Goal: Task Accomplishment & Management: Complete application form

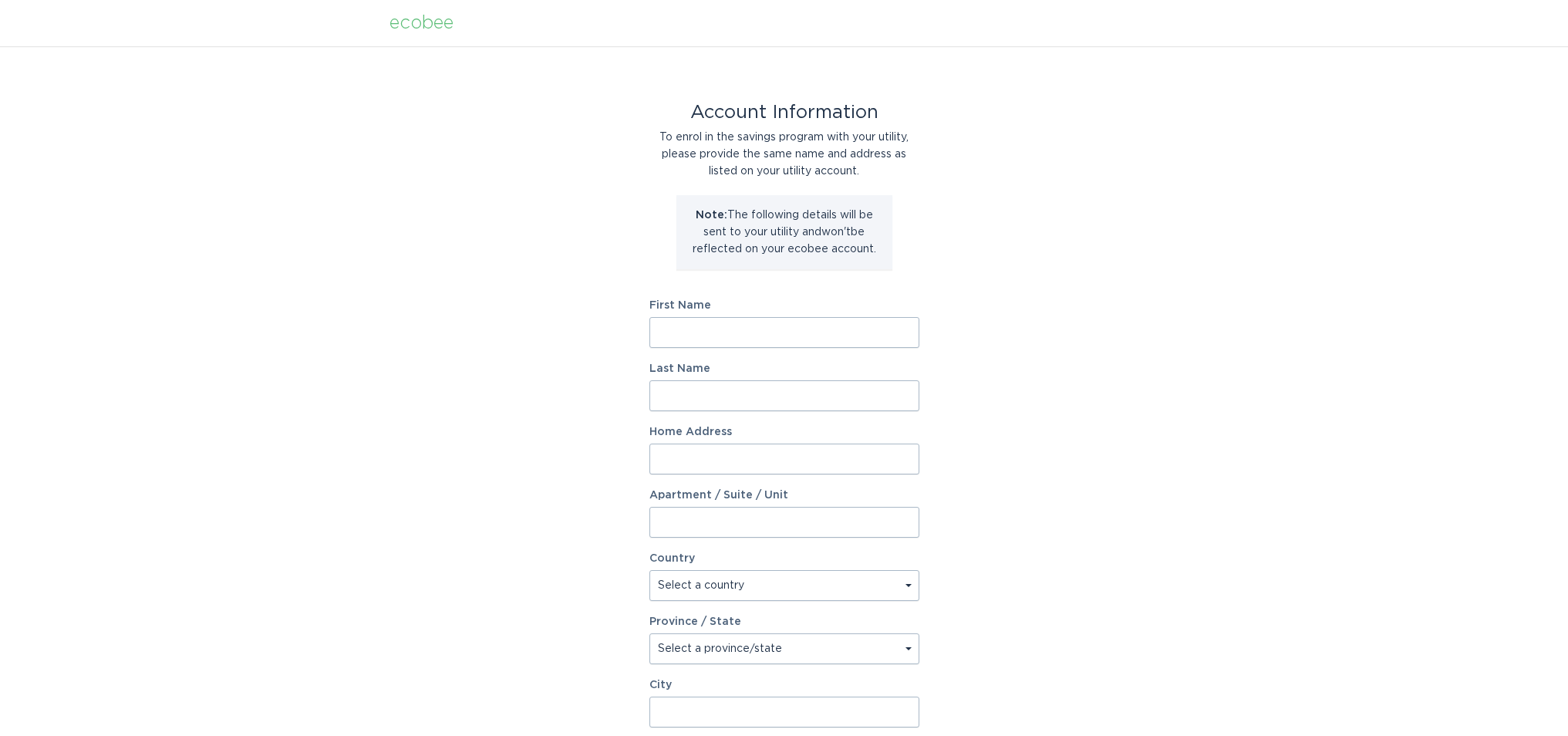
click at [781, 339] on input "First Name" at bounding box center [784, 332] width 270 height 31
type input "[PERSON_NAME]"
type input "Caloncagon"
type input "[GEOGRAPHIC_DATA][PERSON_NAME]"
select select "US"
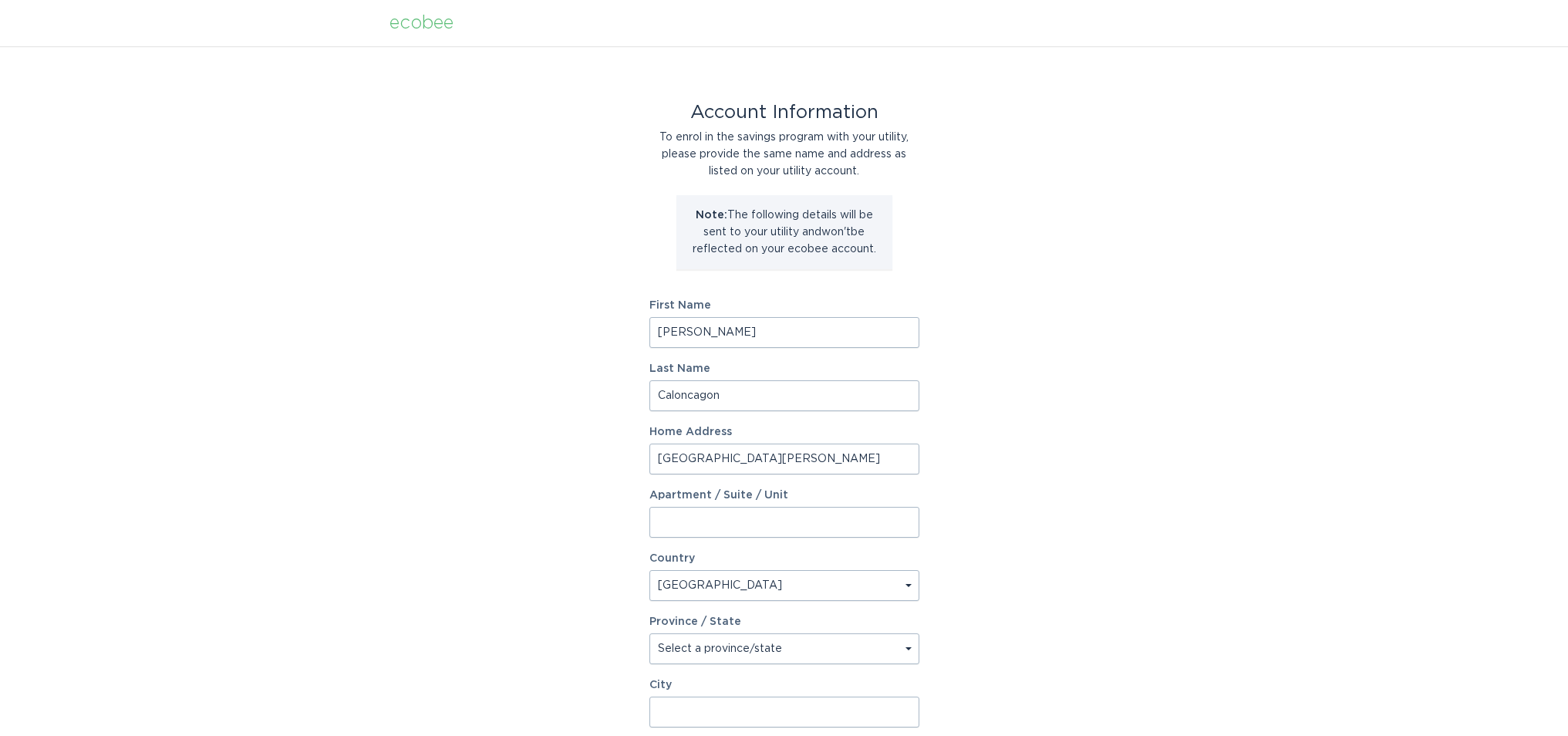
type input "[PERSON_NAME]"
type input "48085-1607"
select select "MI"
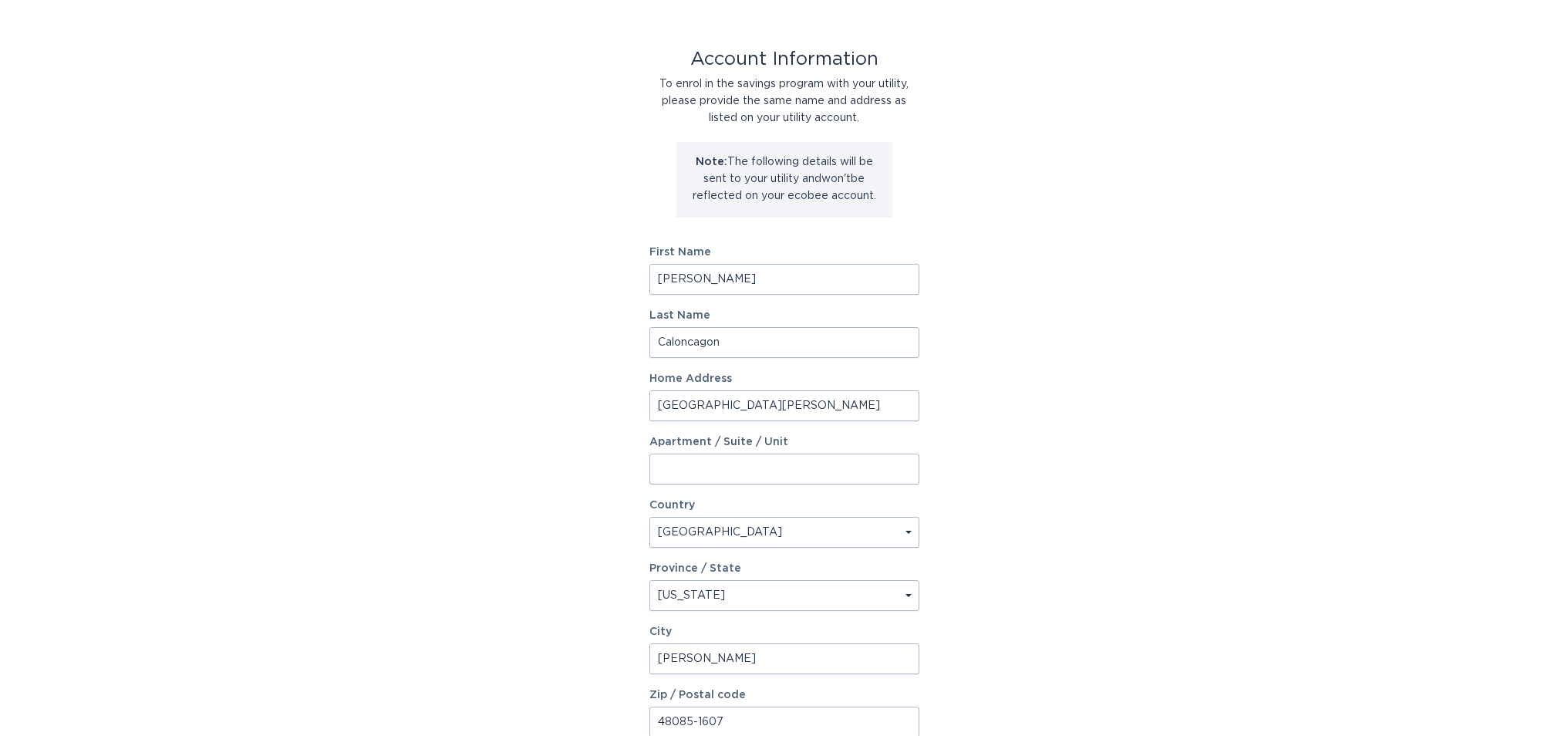
scroll to position [203, 0]
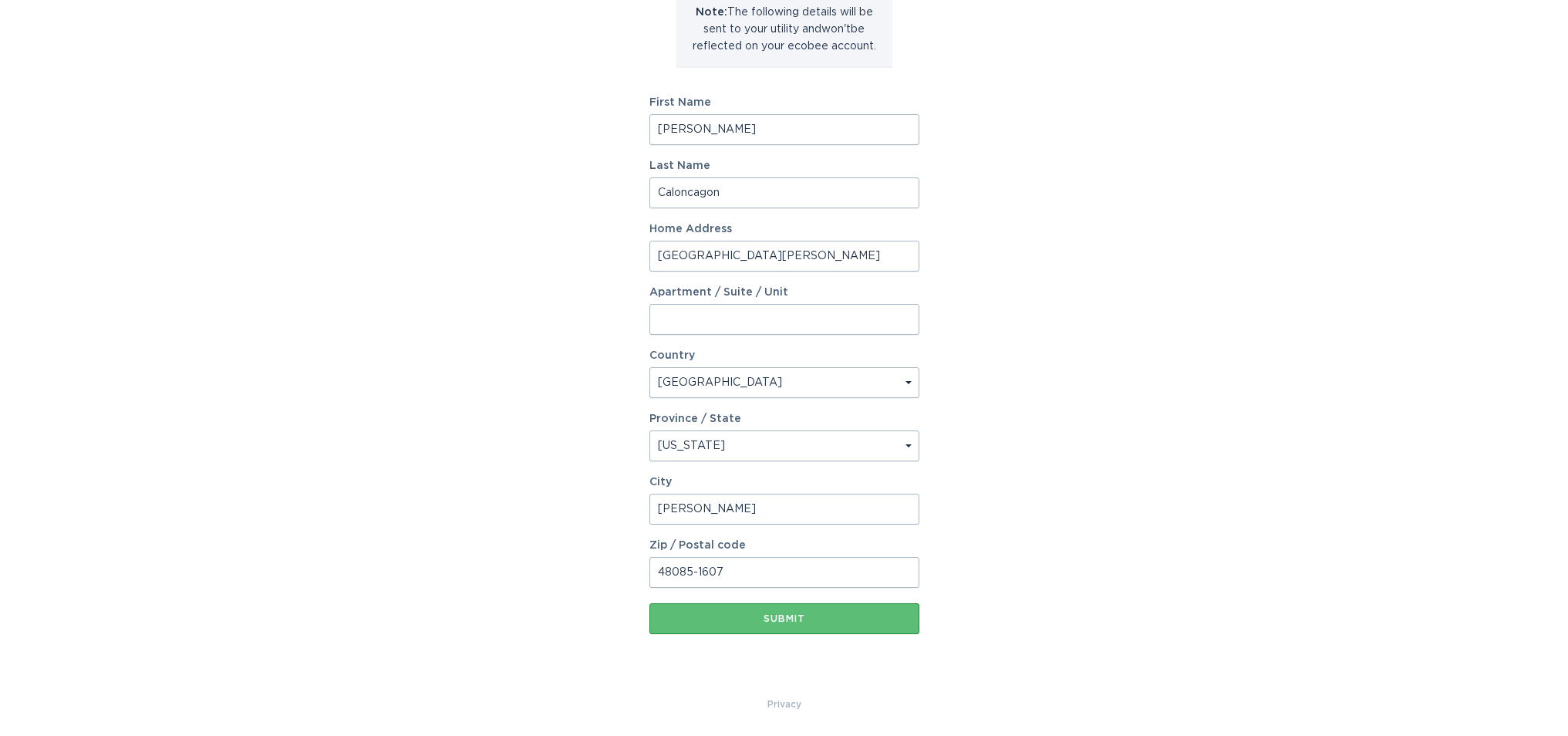
click at [772, 582] on input "48085-1607" at bounding box center [784, 573] width 270 height 31
drag, startPoint x: 792, startPoint y: 577, endPoint x: 699, endPoint y: 576, distance: 93.0
click at [690, 576] on input "48085-1607" at bounding box center [784, 573] width 270 height 31
type input "48085"
click at [894, 614] on div "Submit" at bounding box center [784, 618] width 255 height 9
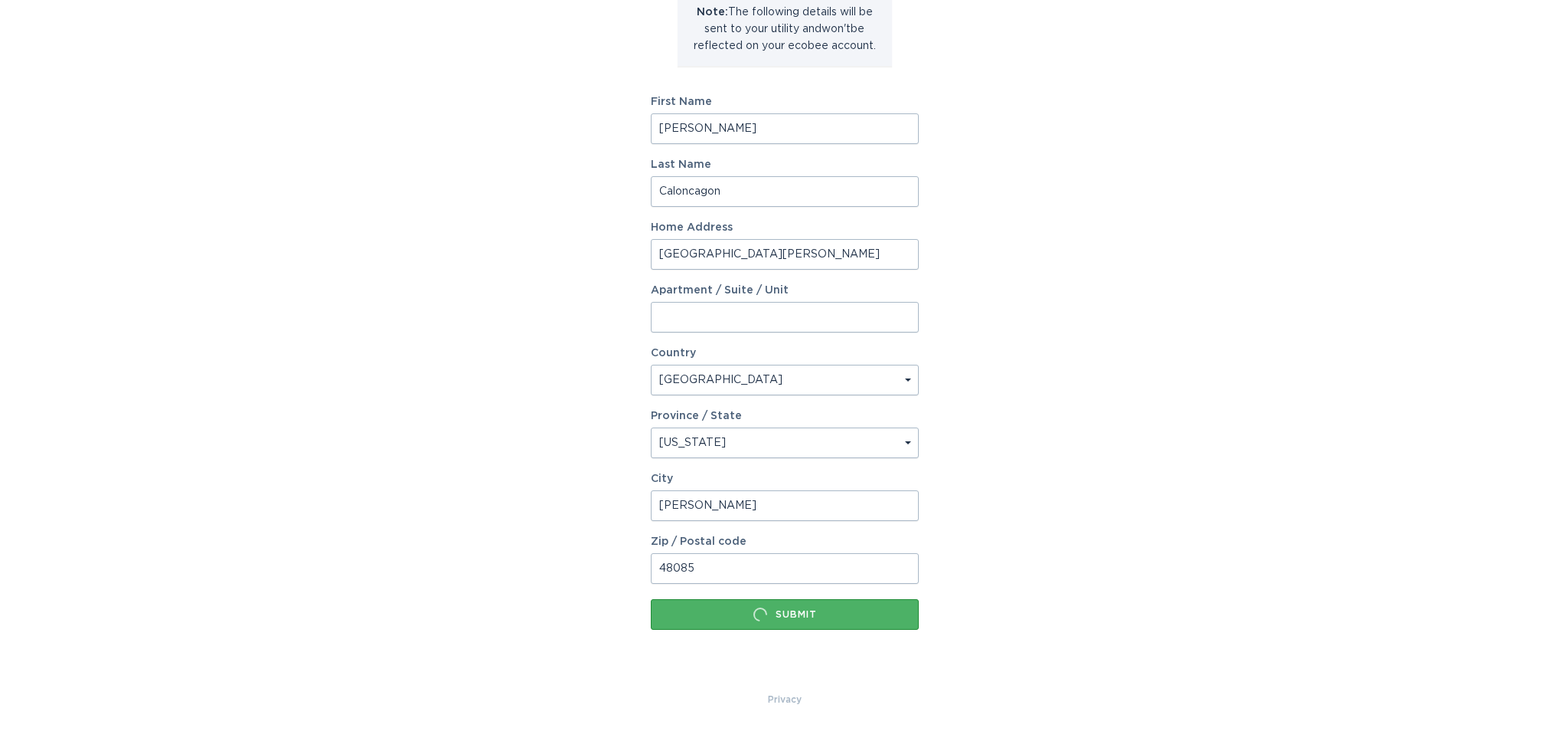
scroll to position [0, 0]
